Goal: Task Accomplishment & Management: Manage account settings

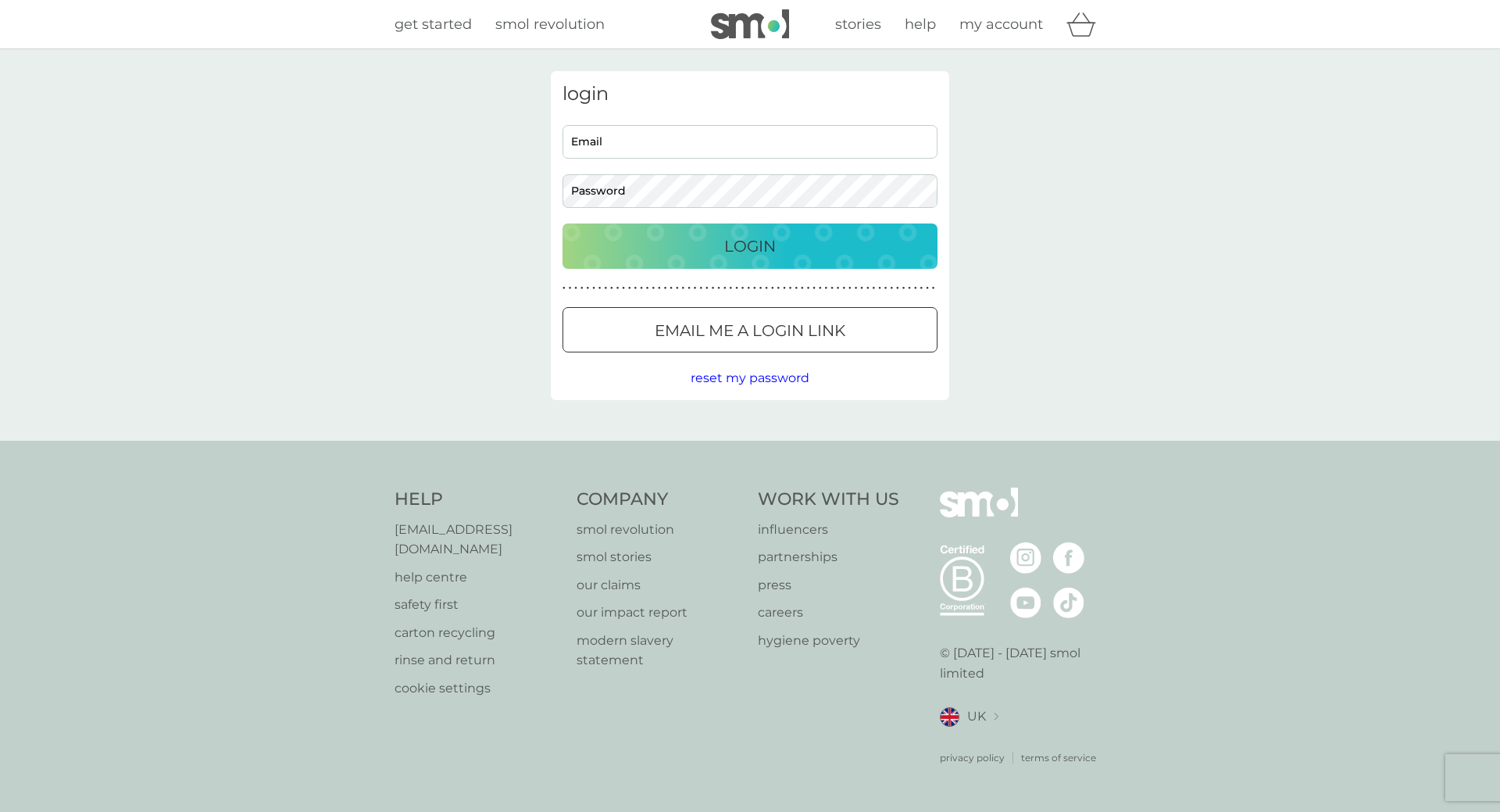
click at [752, 169] on div "Email Password" at bounding box center [750, 166] width 387 height 83
click at [744, 143] on input "Email" at bounding box center [750, 141] width 375 height 33
type input "[EMAIL_ADDRESS][DOMAIN_NAME]"
click at [733, 144] on input "[EMAIL_ADDRESS][DOMAIN_NAME]" at bounding box center [750, 141] width 375 height 33
click at [632, 140] on input "[EMAIL_ADDRESS][DOMAIN_NAME]" at bounding box center [750, 141] width 375 height 33
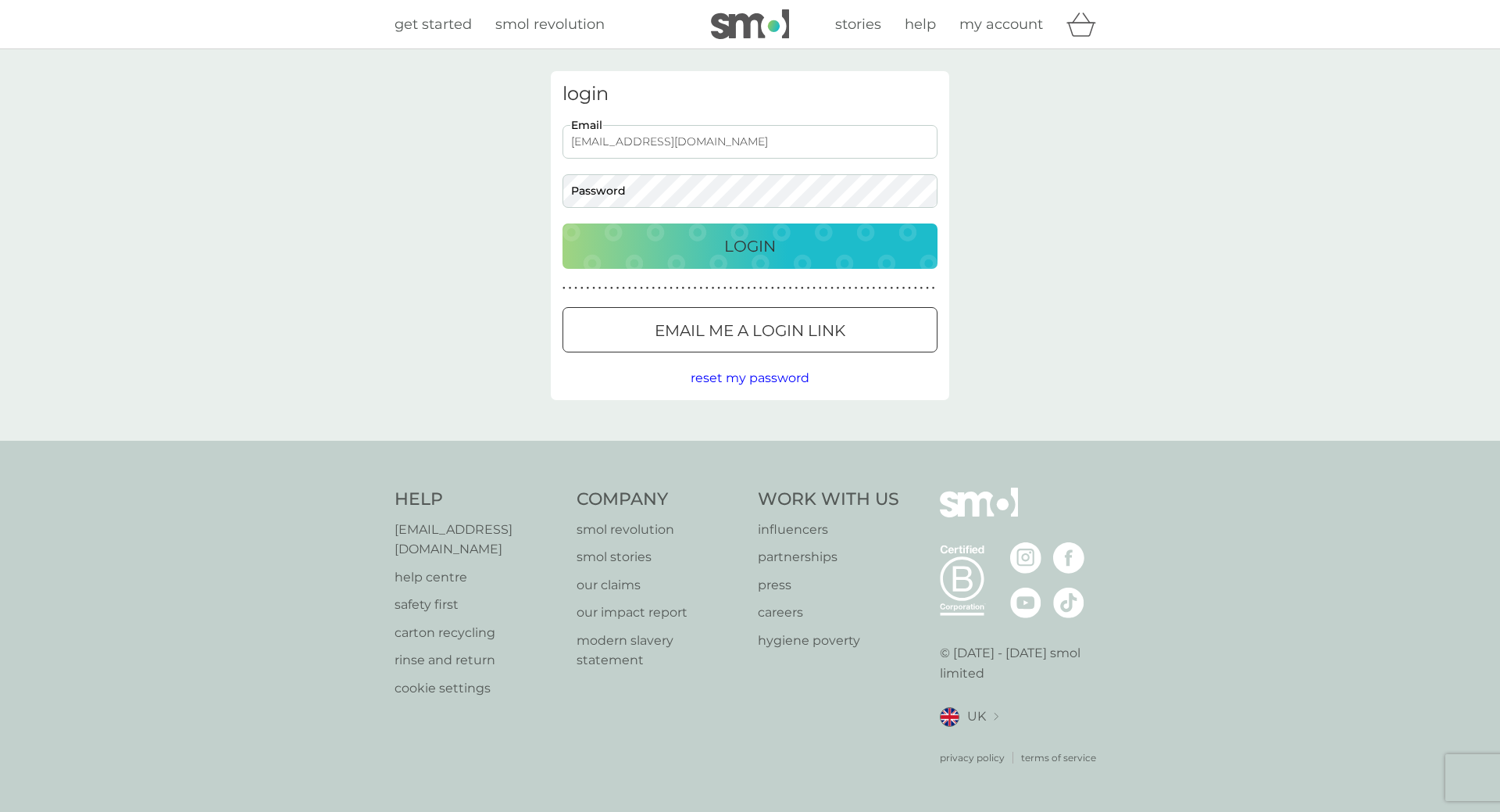
drag, startPoint x: 672, startPoint y: 143, endPoint x: 447, endPoint y: 117, distance: 226.5
click at [447, 117] on div "login [EMAIL_ADDRESS][DOMAIN_NAME] Email Password Login ● ● ● ● ● ● ● ● ● ● ● ●…" at bounding box center [750, 246] width 1500 height 392
click at [438, 102] on div "login Email Password Login ● ● ● ● ● ● ● ● ● ● ● ● ● ● ● ● ● ● ● ● ● ● ● ● ● ● …" at bounding box center [750, 246] width 1500 height 392
click at [590, 143] on input "Email" at bounding box center [750, 141] width 375 height 33
type input "[EMAIL_ADDRESS][DOMAIN_NAME]"
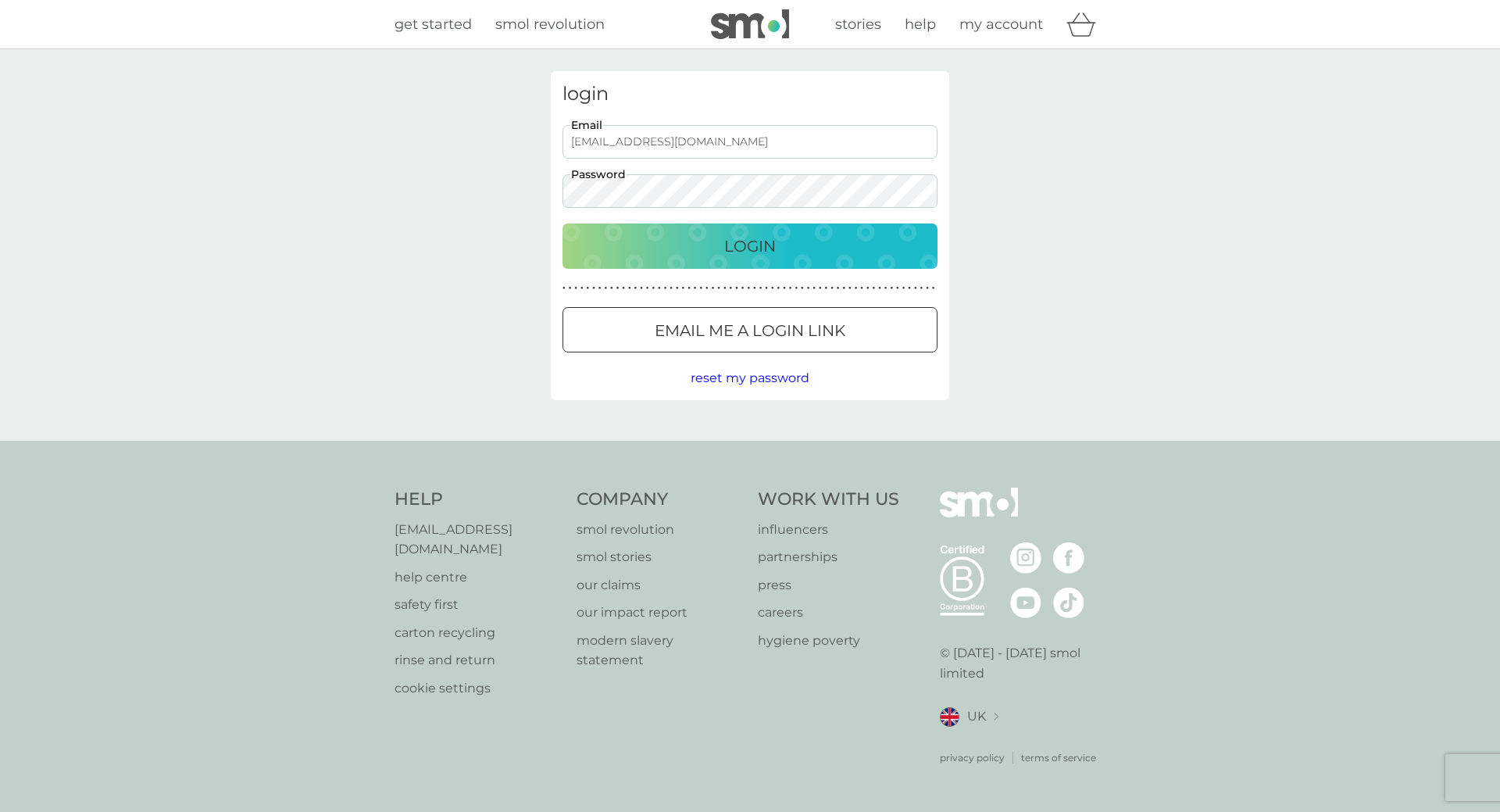
click at [563, 224] on button "Login" at bounding box center [750, 246] width 375 height 45
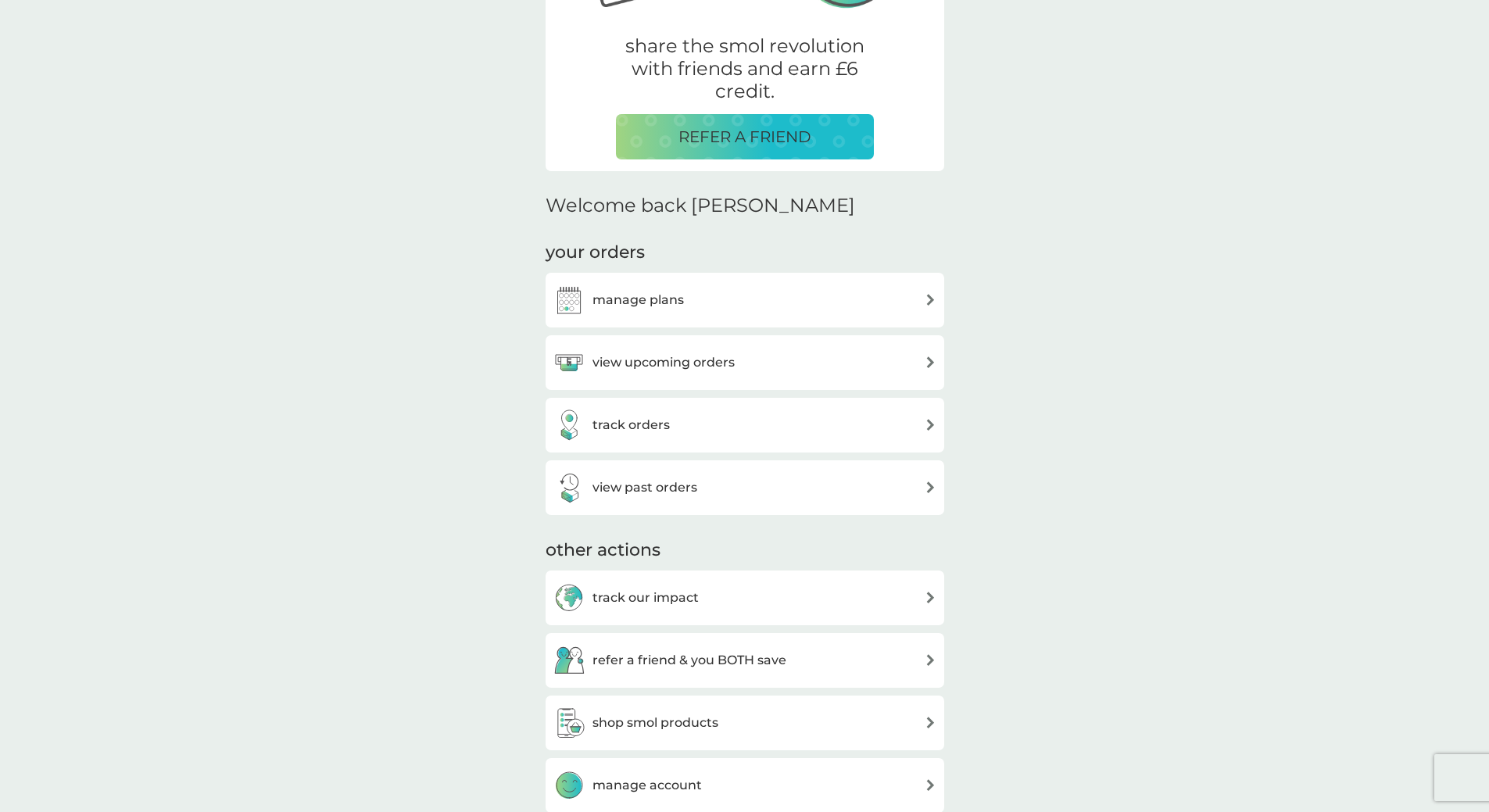
scroll to position [312, 0]
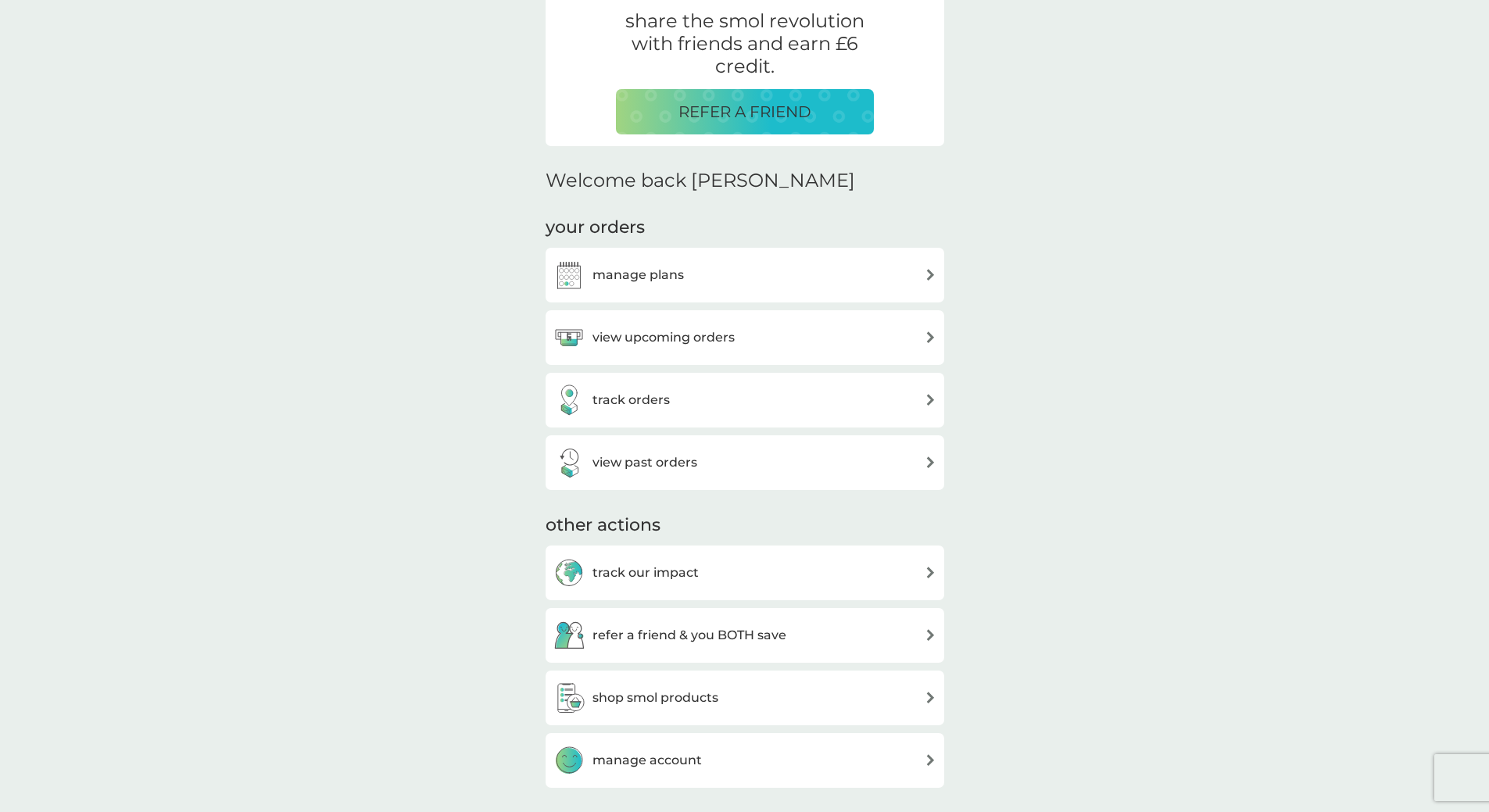
click at [624, 282] on h3 "manage plans" at bounding box center [638, 274] width 92 height 20
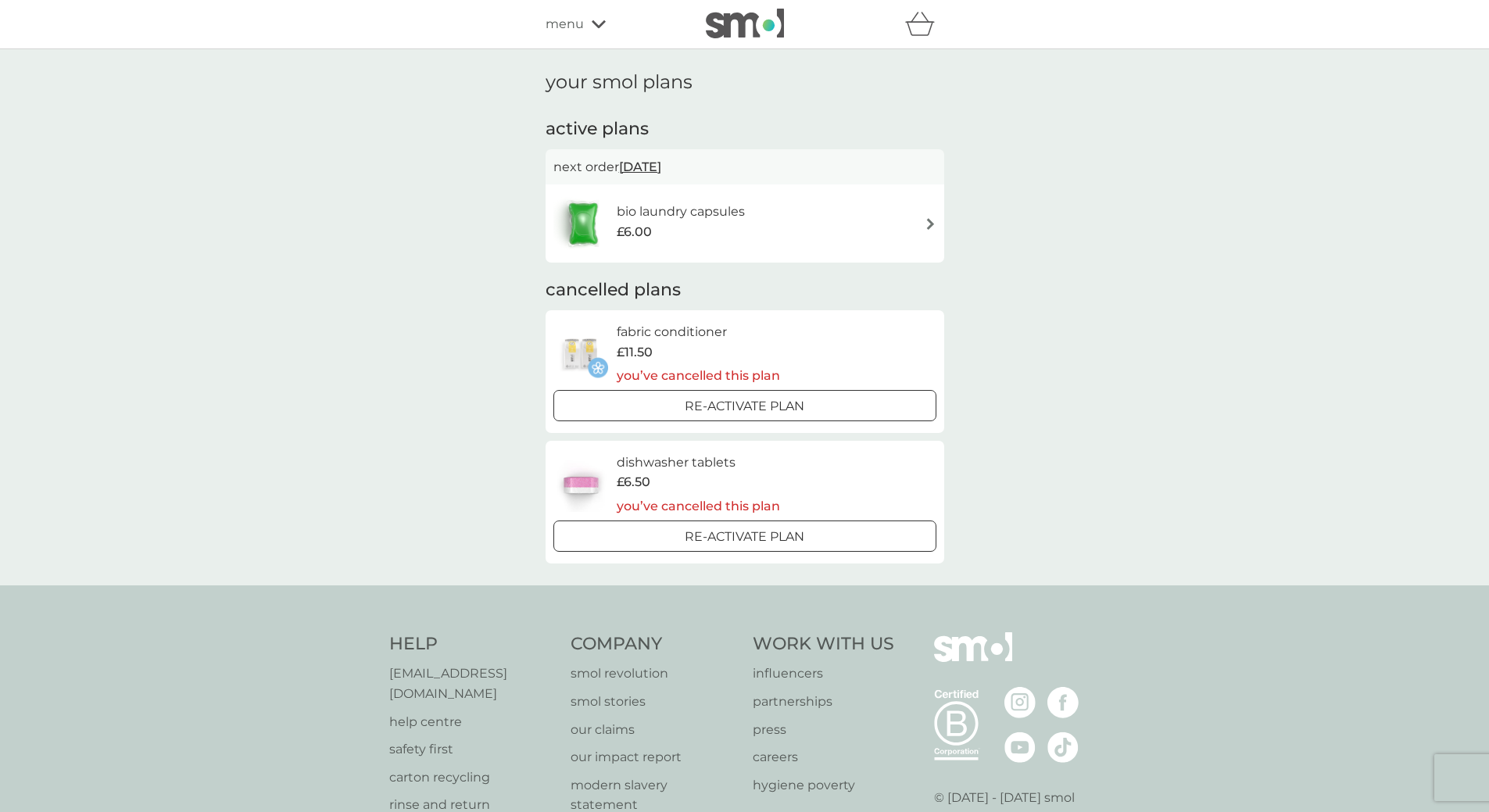
click at [661, 165] on span "23 Sep 2025" at bounding box center [640, 167] width 42 height 31
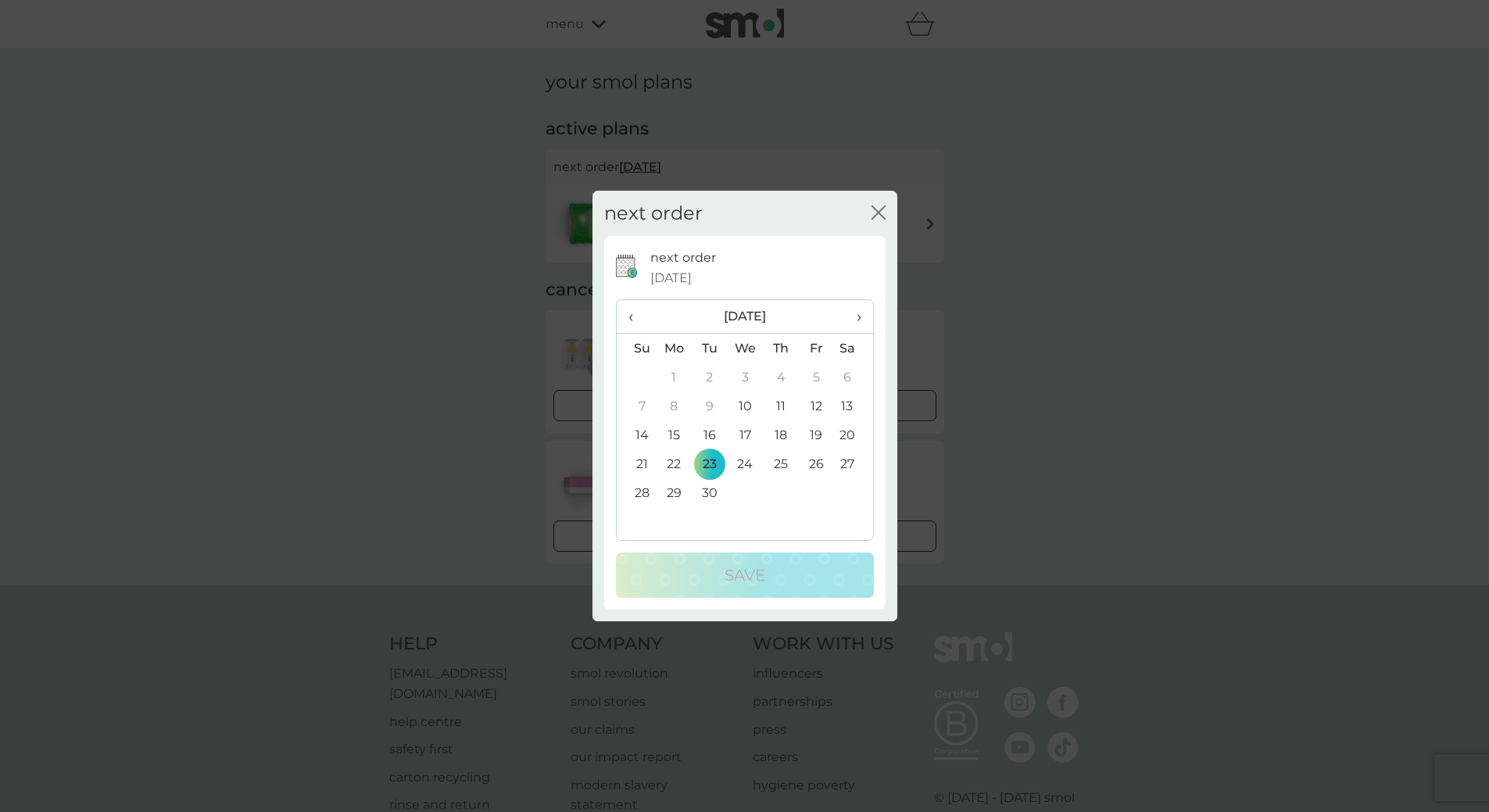
click at [869, 208] on div "next order close" at bounding box center [744, 214] width 305 height 46
click at [873, 217] on icon "close" at bounding box center [875, 212] width 7 height 12
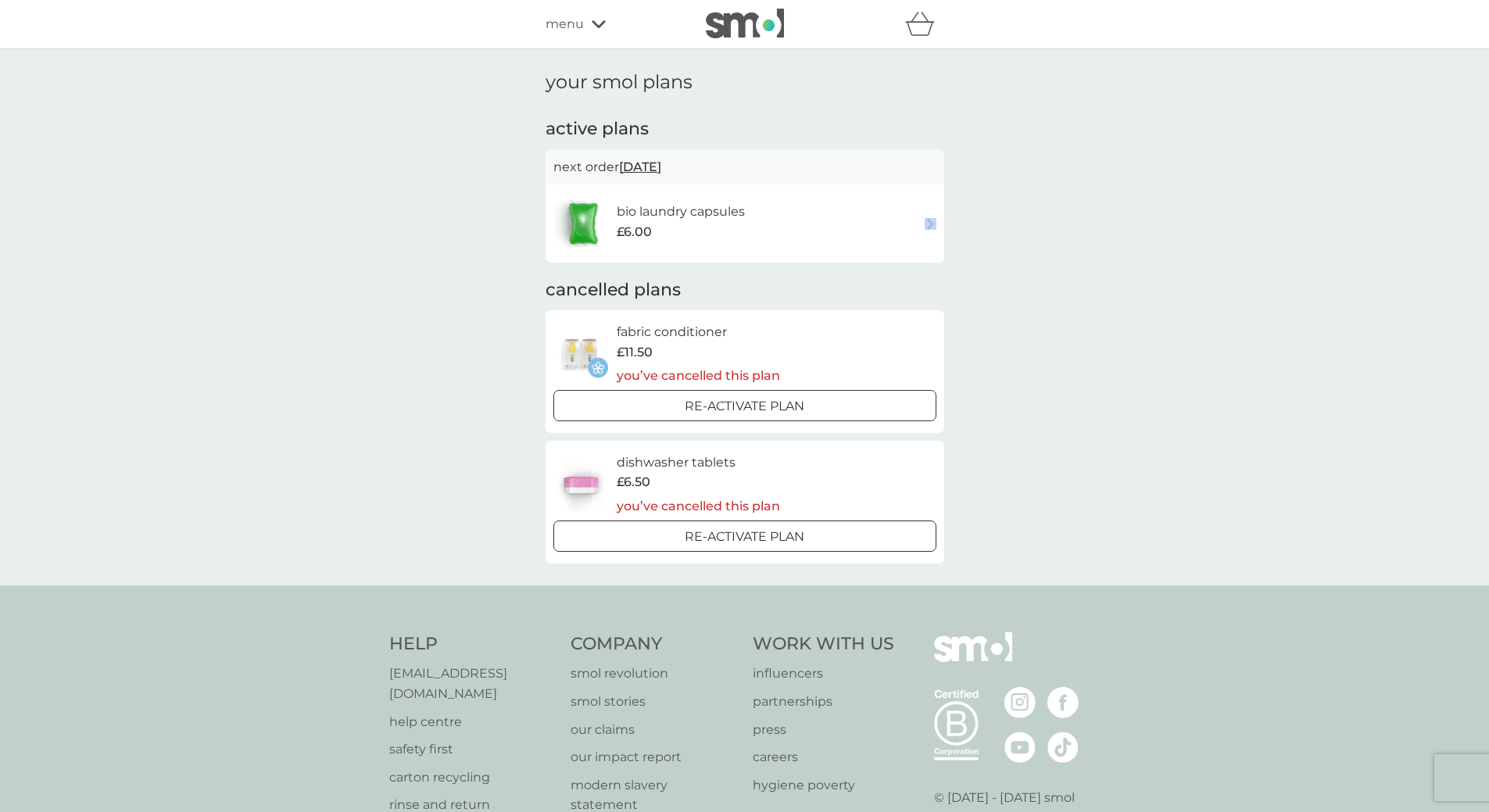
click at [872, 217] on div "bio laundry capsules £6.00" at bounding box center [744, 223] width 383 height 54
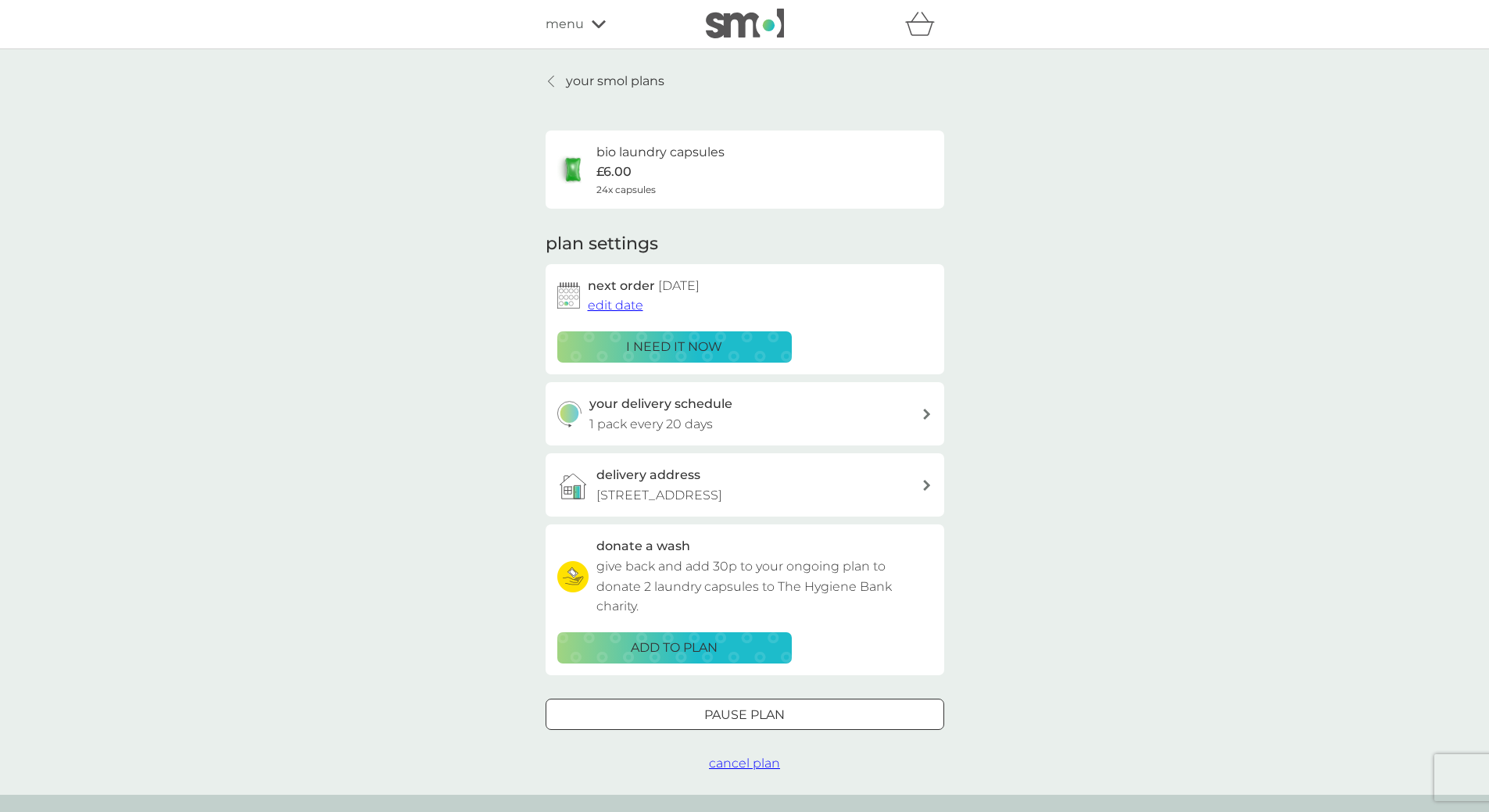
click at [691, 406] on h3 "your delivery schedule" at bounding box center [661, 403] width 143 height 20
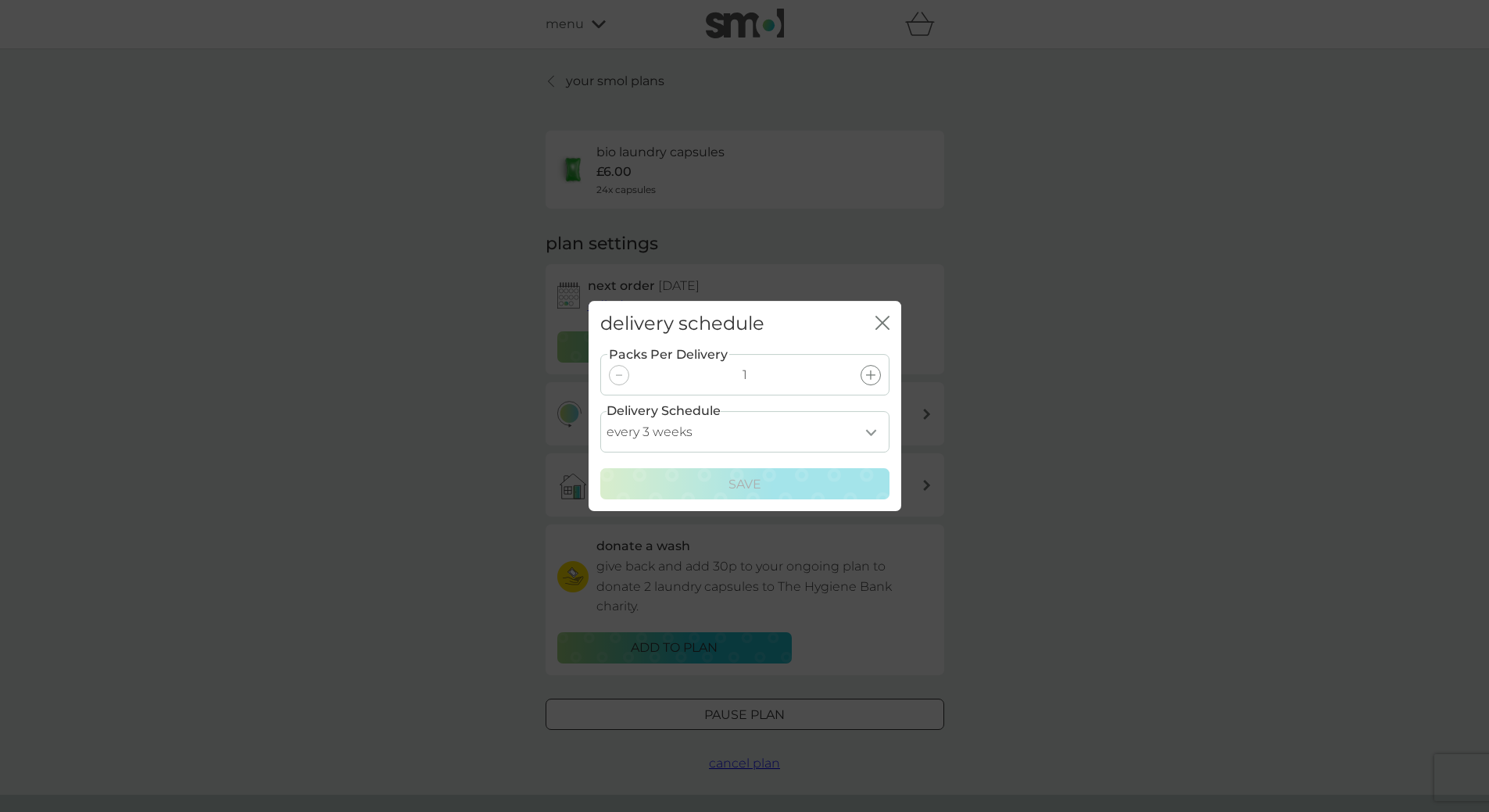
click at [866, 435] on select "every 1 week every 2 weeks every 3 weeks every 4 weeks every 5 weeks every 6 we…" at bounding box center [744, 431] width 290 height 41
select select "35"
click at [600, 411] on select "every 1 week every 2 weeks every 3 weeks every 4 weeks every 5 weeks every 6 we…" at bounding box center [744, 431] width 290 height 41
click at [807, 481] on div "Save" at bounding box center [744, 483] width 269 height 20
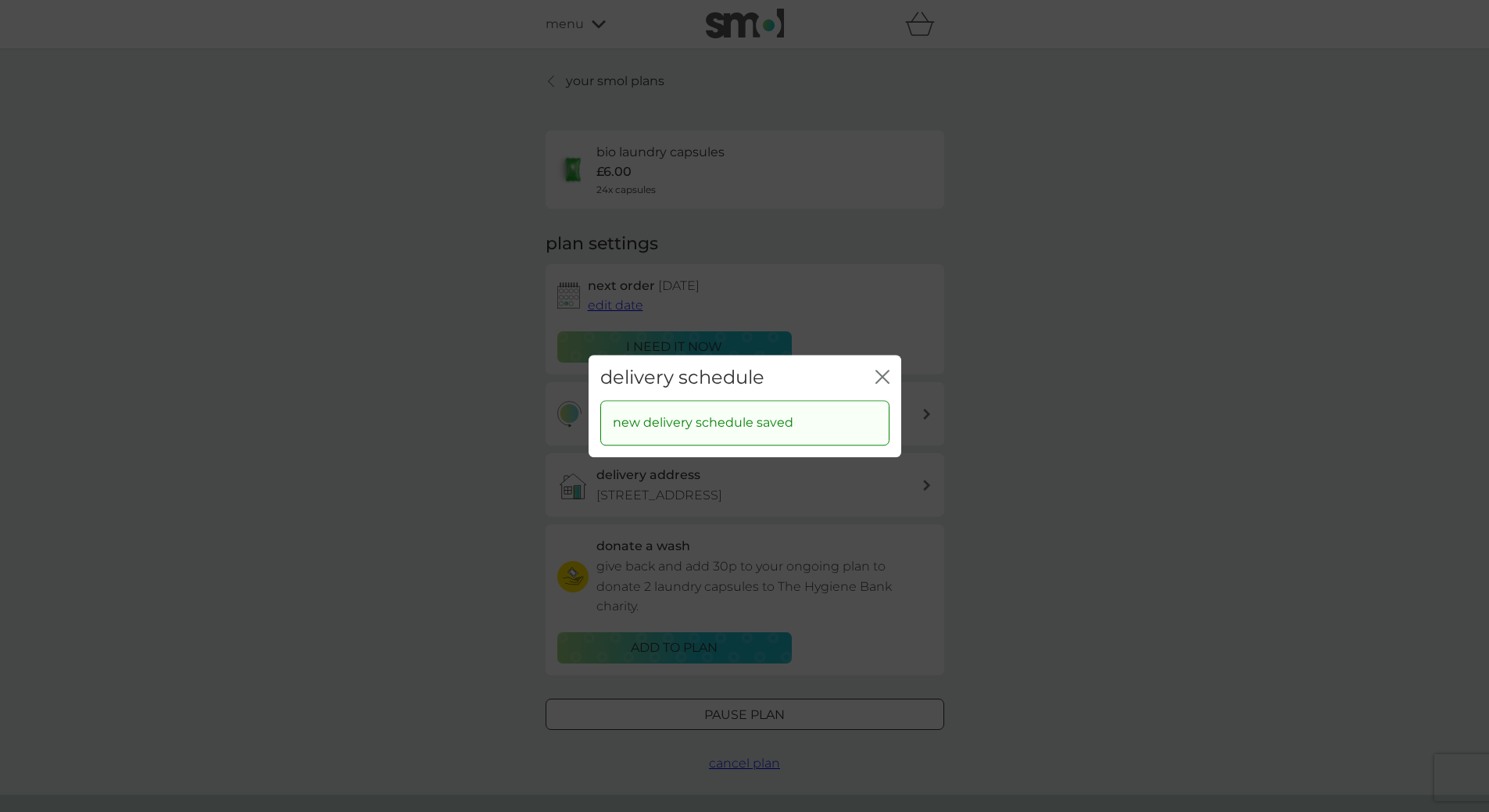
click at [883, 373] on icon "close" at bounding box center [882, 376] width 14 height 14
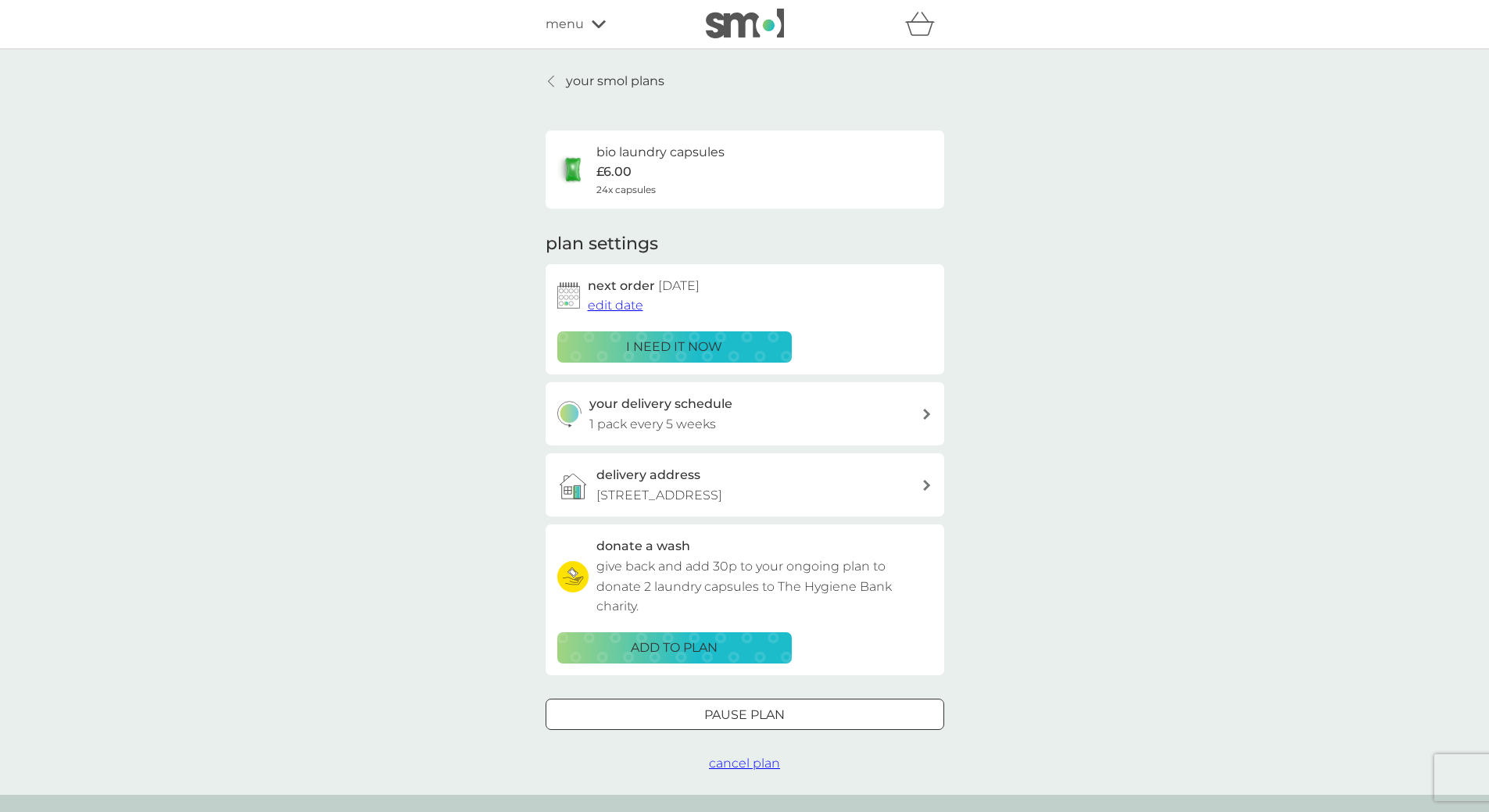
click at [647, 148] on h6 "bio laundry capsules" at bounding box center [660, 152] width 128 height 20
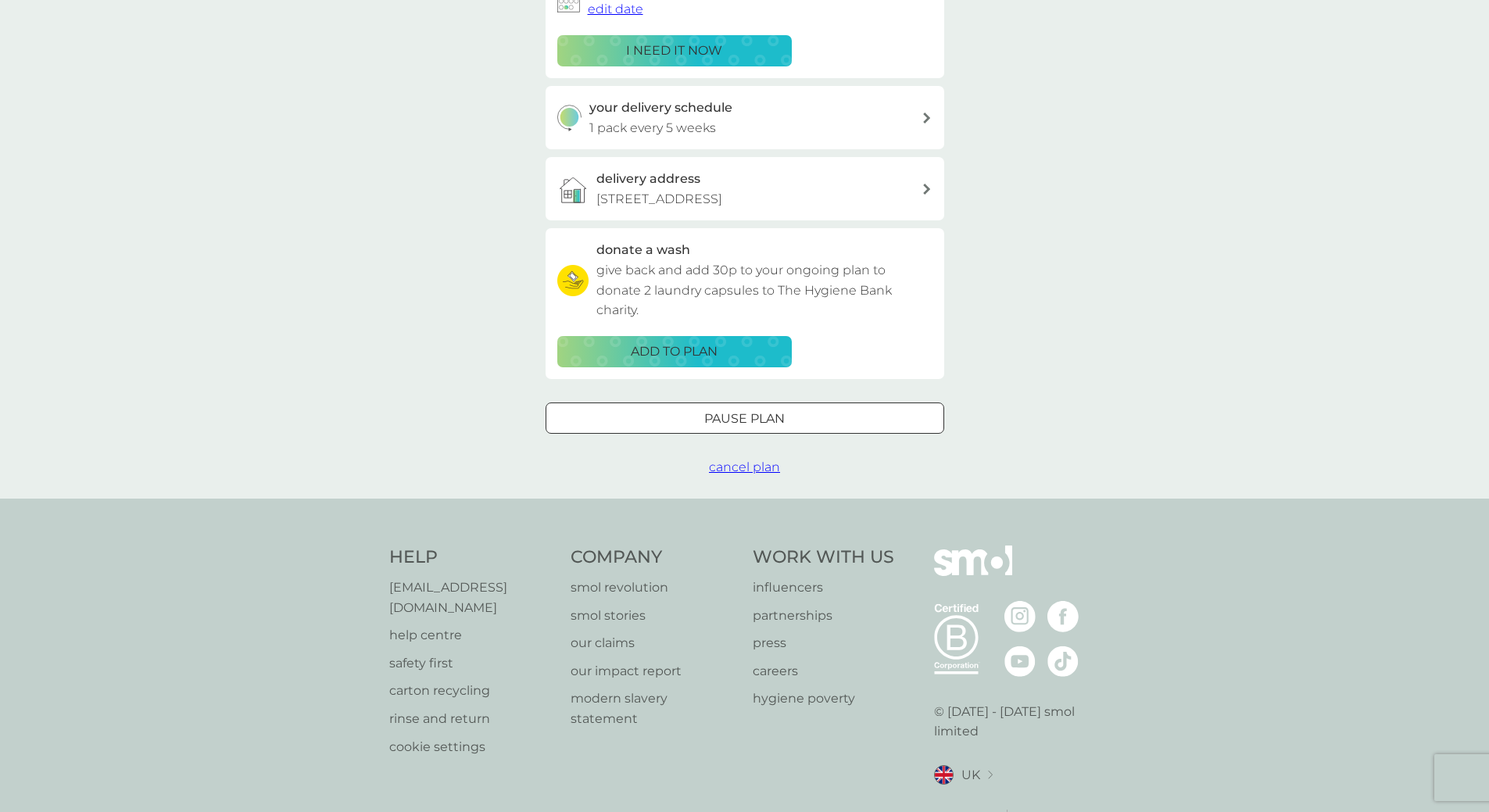
scroll to position [312, 0]
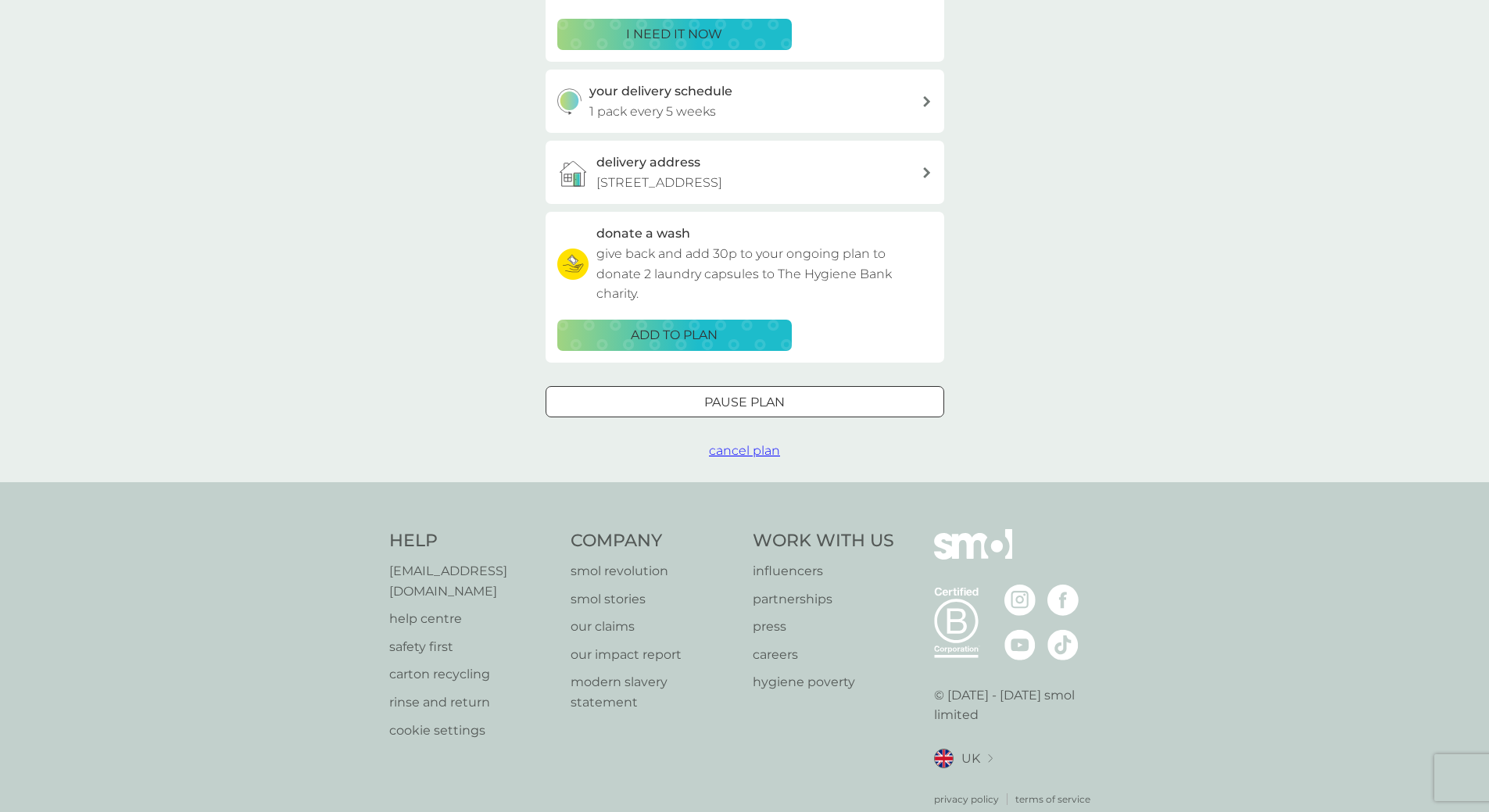
click at [774, 396] on p "Pause plan" at bounding box center [744, 402] width 80 height 20
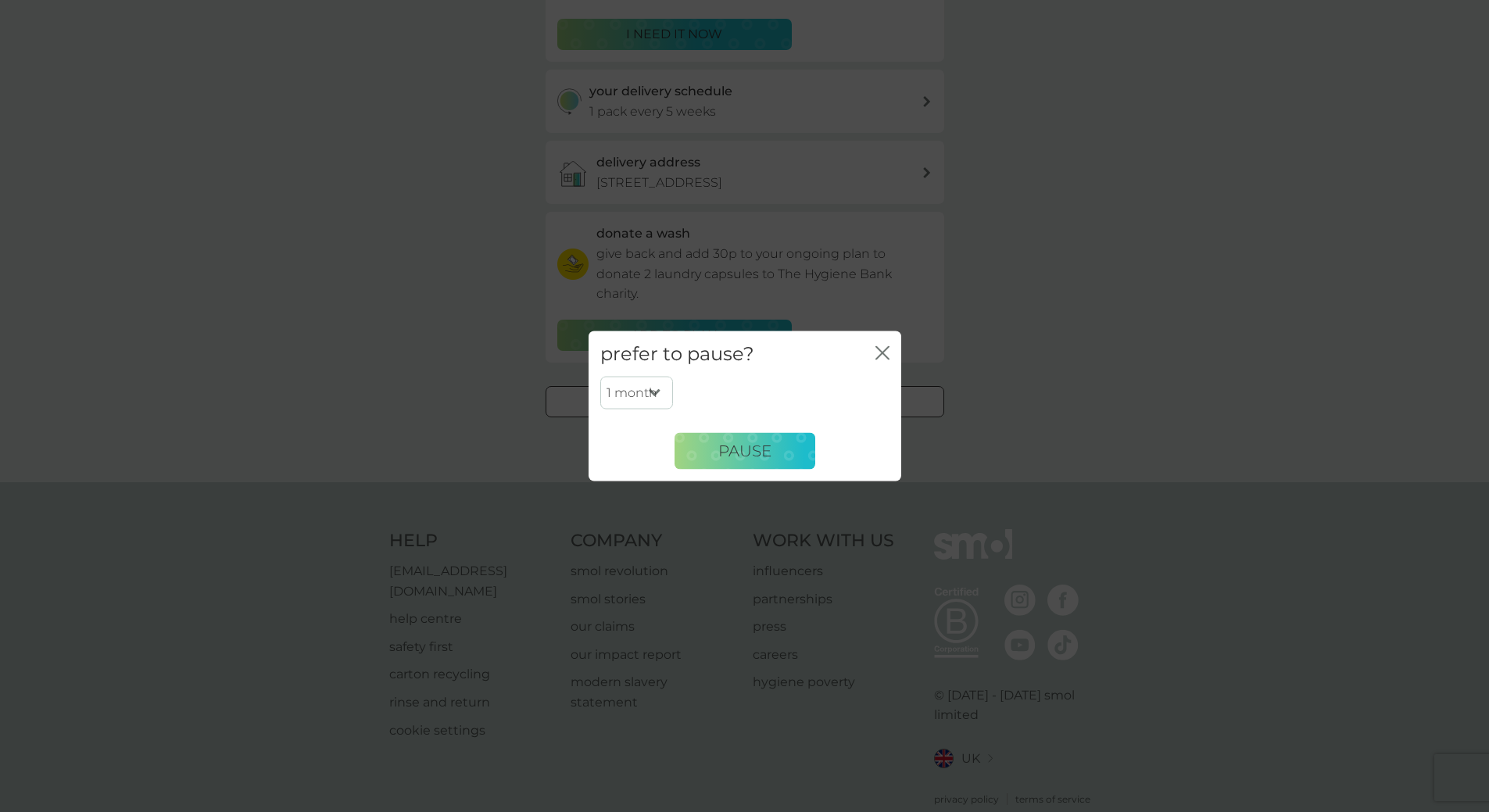
click at [654, 390] on select "1 month 2 months 3 months 4 months 5 months 6 months" at bounding box center [637, 393] width 73 height 32
select select "2"
click at [600, 376] on select "1 month 2 months 3 months 4 months 5 months 6 months" at bounding box center [637, 393] width 73 height 32
click at [754, 447] on span "Pause" at bounding box center [744, 451] width 54 height 19
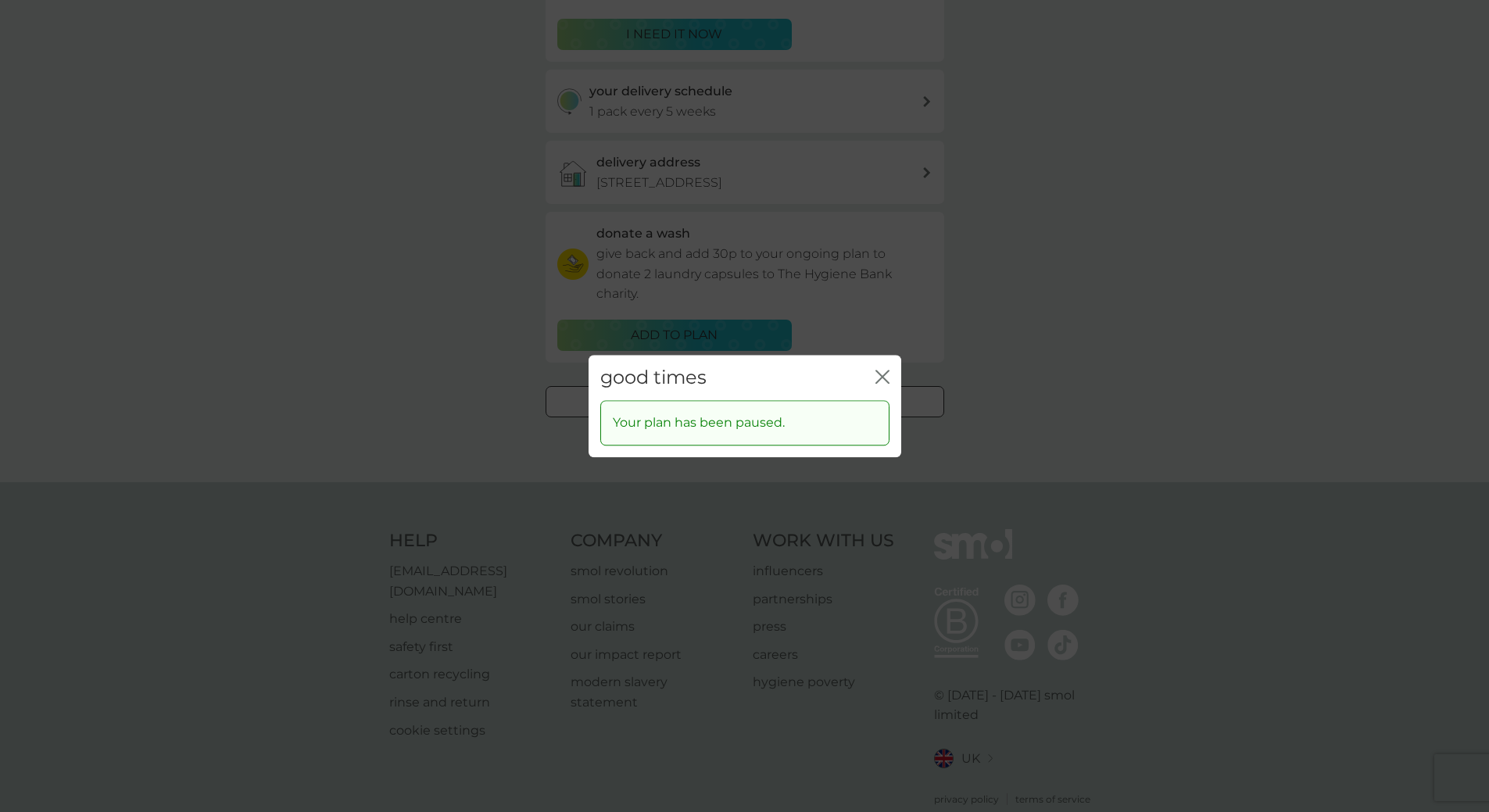
click at [879, 374] on icon "close" at bounding box center [879, 376] width 7 height 12
